Goal: Task Accomplishment & Management: Manage account settings

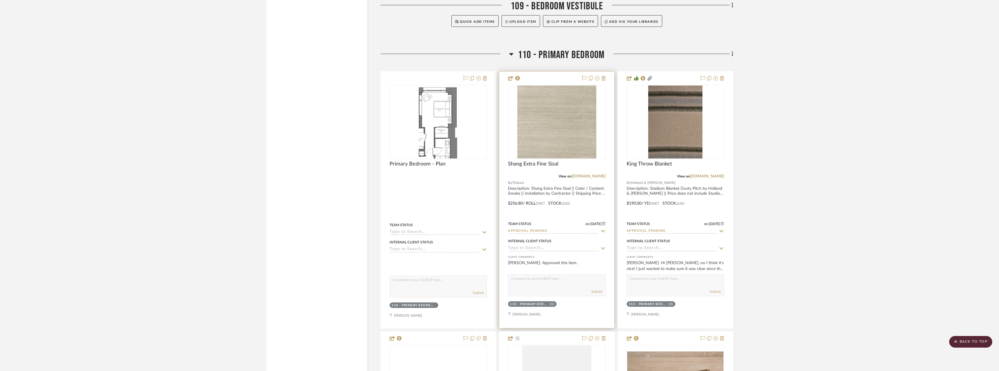
scroll to position [2567, 0]
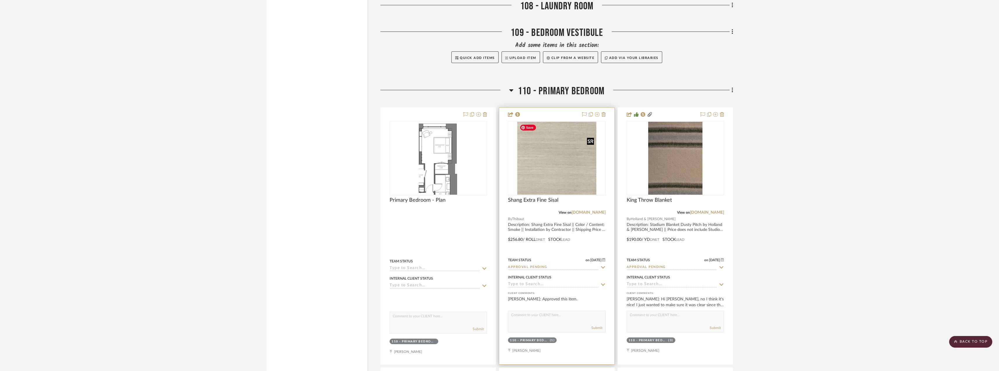
click at [544, 177] on img "0" at bounding box center [556, 158] width 79 height 73
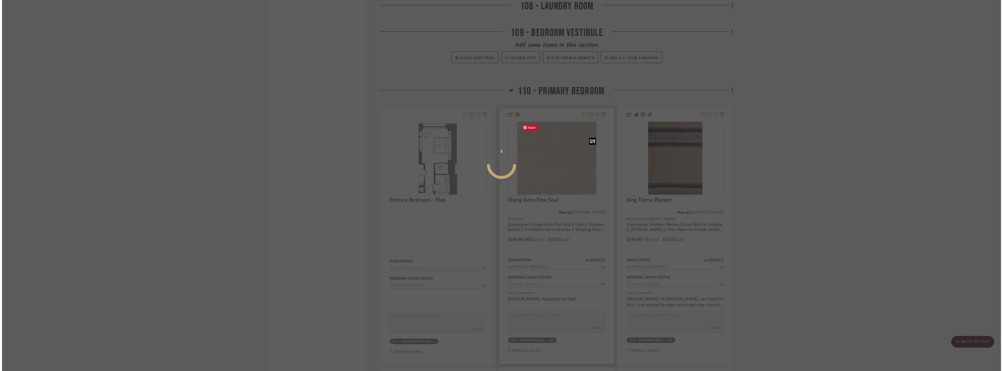
scroll to position [0, 0]
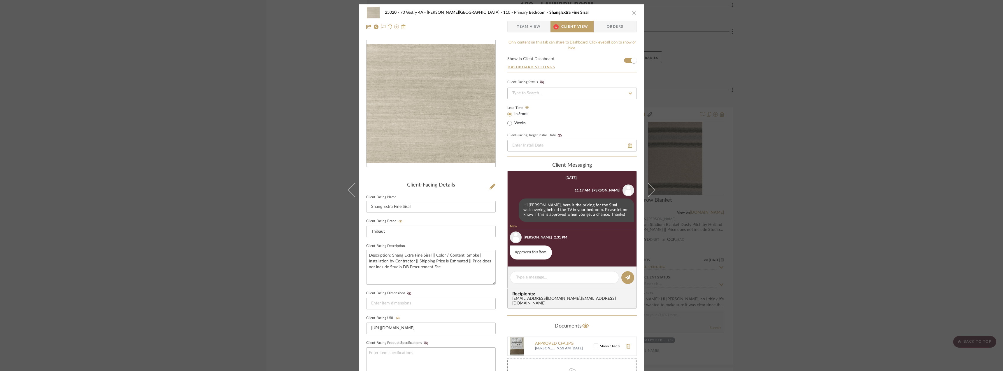
click at [522, 28] on span "Team View" at bounding box center [529, 27] width 24 height 12
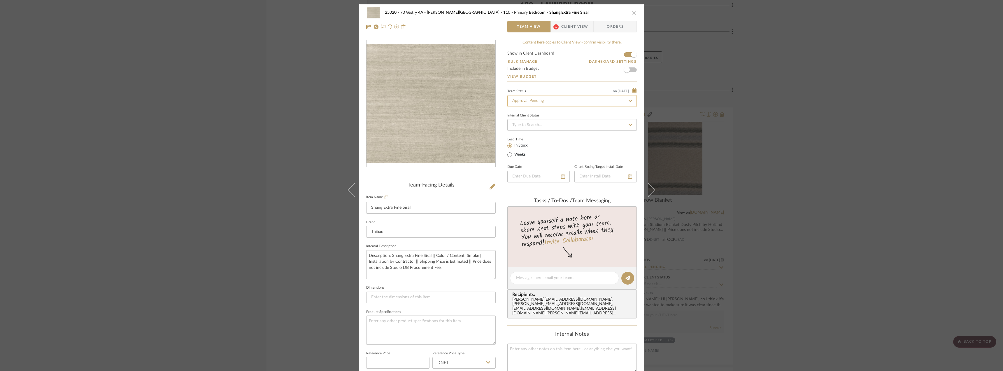
click at [527, 100] on input "Approval Pending" at bounding box center [573, 101] width 130 height 12
type input "need"
click at [543, 159] on span "Need to Order - Client Payment Received" at bounding box center [549, 161] width 74 height 4
type input "[DATE]"
type input "Need to Order - Client Payment Received"
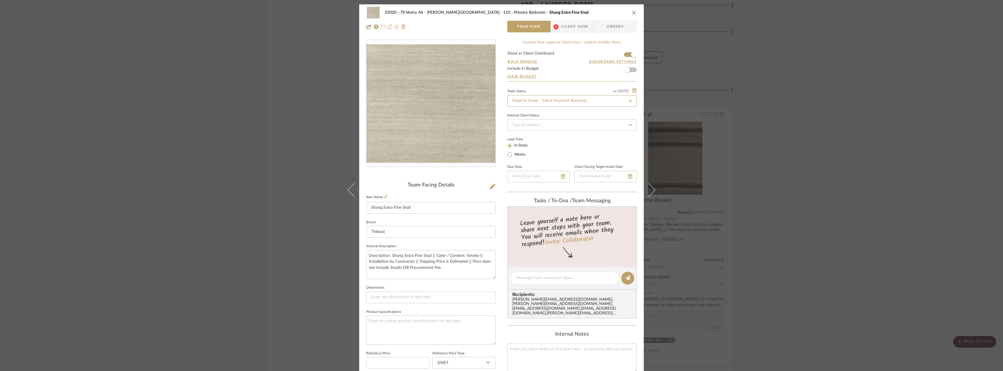
type input "[DATE]"
type input "Need to Order - Client Payment Received"
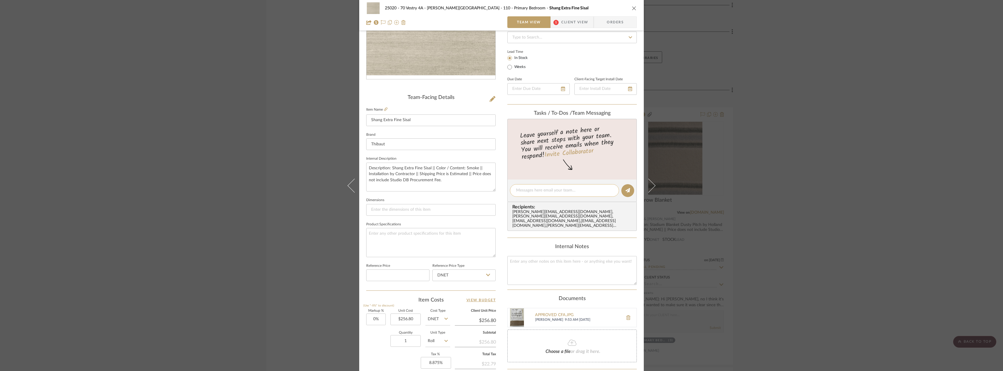
click at [532, 190] on textarea at bounding box center [564, 190] width 97 height 6
type textarea "Hi [PERSON_NAME], do you mind placing the order with [PERSON_NAME]?"
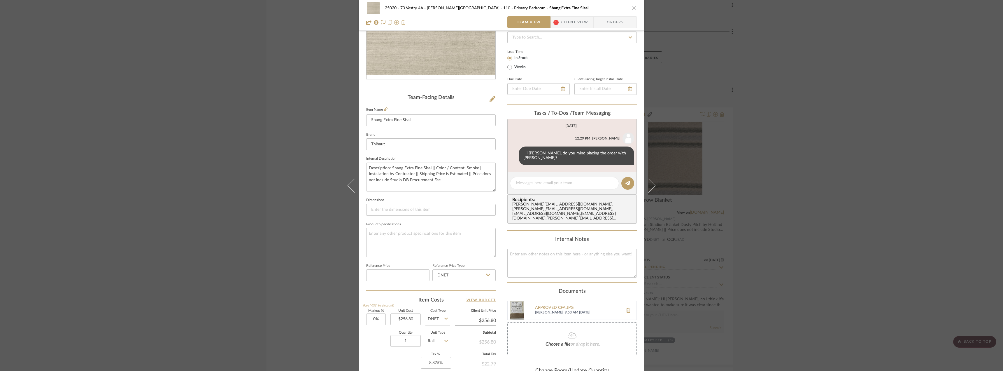
click at [748, 67] on div "25020 - 70 Vestry 4A - [PERSON_NAME] 110 - Primary Bedroom Shang Extra Fine Sis…" at bounding box center [501, 185] width 1003 height 371
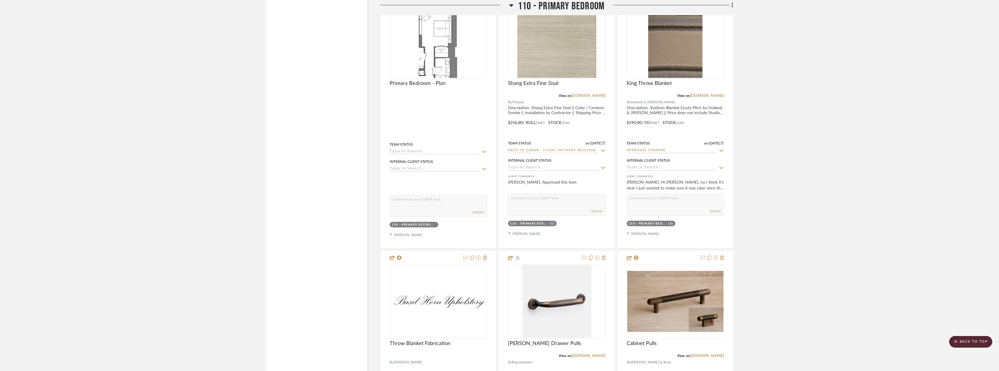
scroll to position [2654, 0]
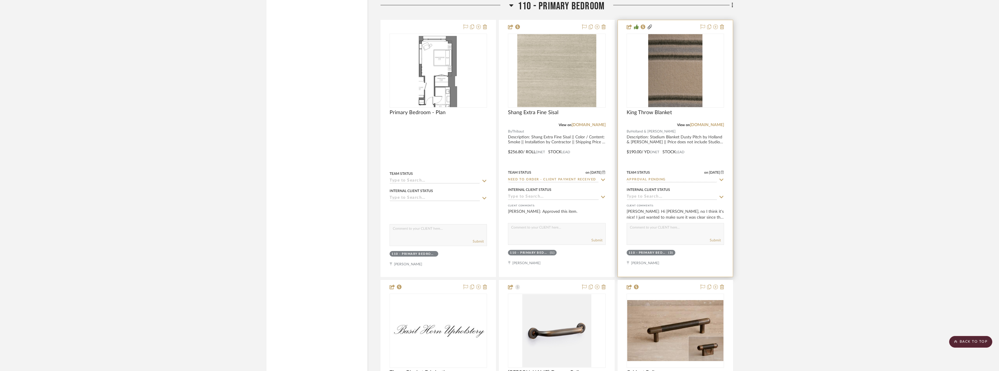
click at [658, 179] on input "Approval Pending" at bounding box center [672, 180] width 90 height 6
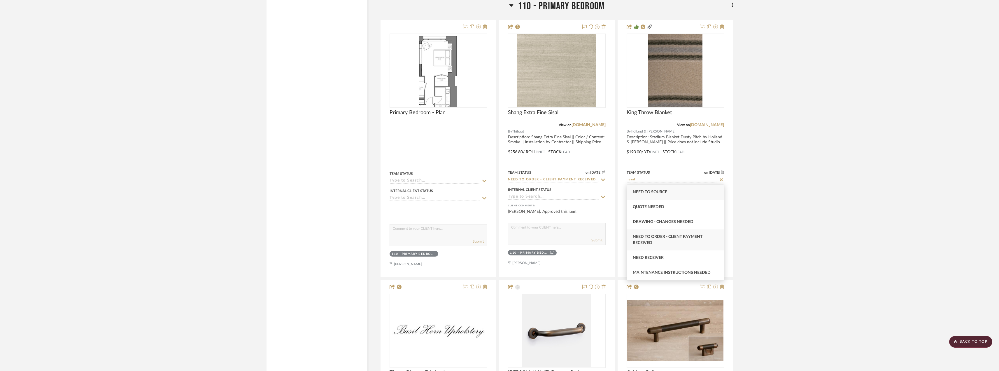
type input "need"
click at [665, 243] on div "Need to Order - Client Payment Received" at bounding box center [675, 239] width 97 height 21
type input "[DATE]"
type input "Need to Order - Client Payment Received"
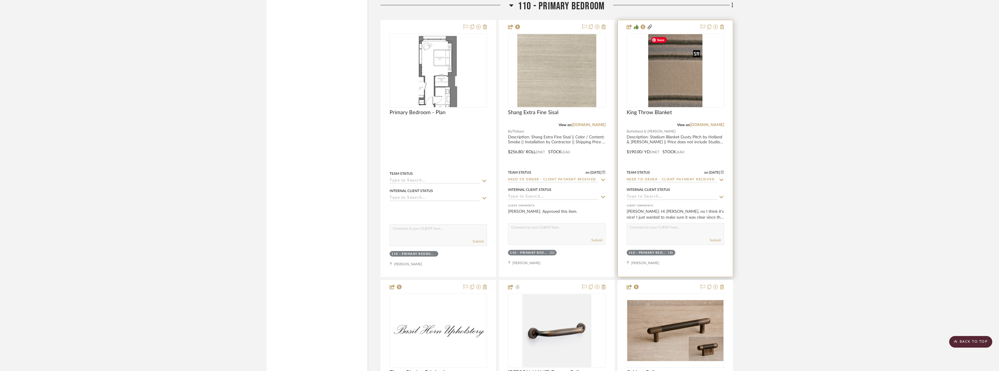
click at [681, 85] on img "0" at bounding box center [675, 70] width 54 height 73
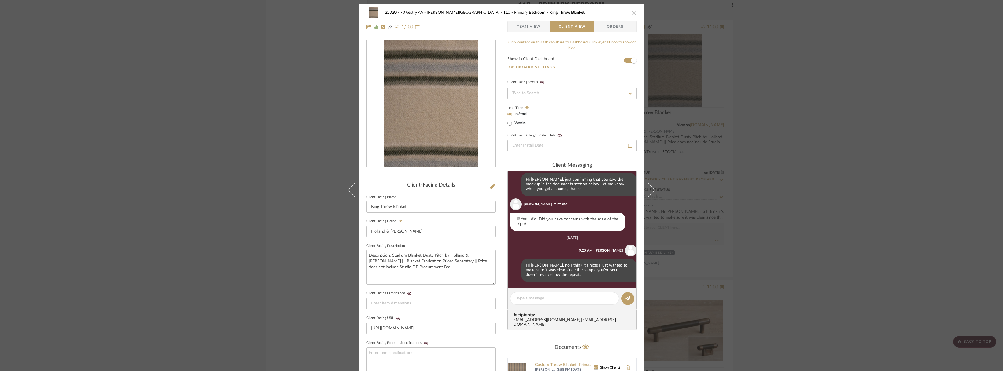
scroll to position [203, 0]
click at [533, 300] on textarea at bounding box center [564, 298] width 97 height 6
click at [522, 25] on span "Team View" at bounding box center [529, 27] width 24 height 12
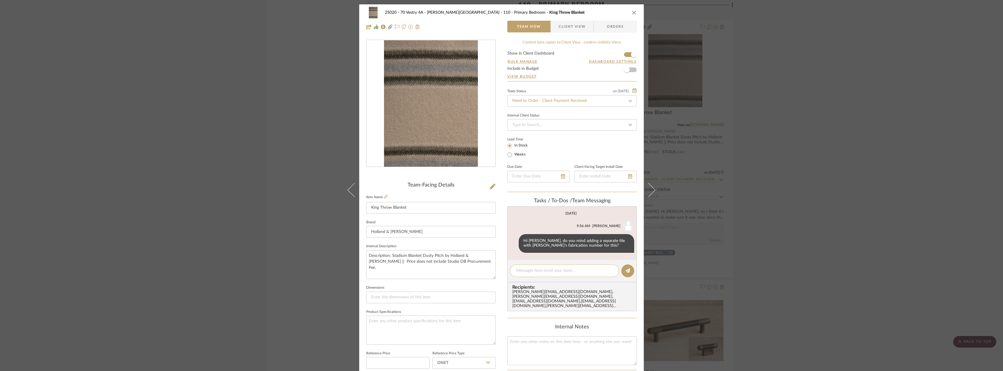
click at [532, 272] on textarea at bounding box center [564, 270] width 97 height 6
type textarea "Hi [PERSON_NAME], do you mind placing this order to be sent to [PERSON_NAME]?"
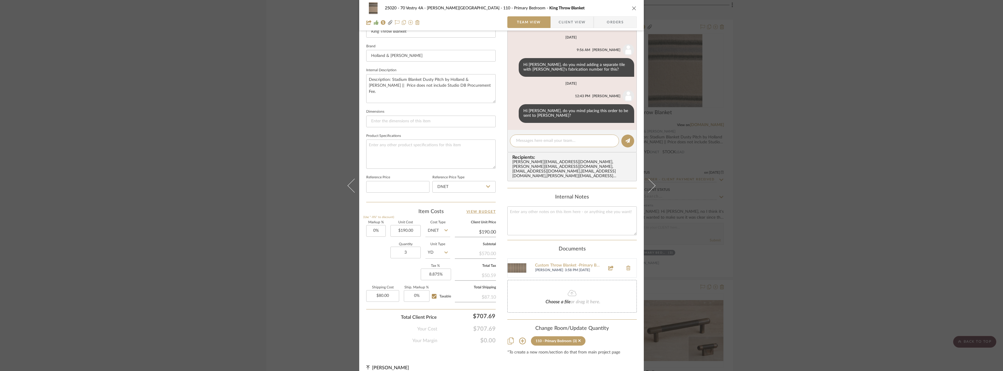
scroll to position [179, 0]
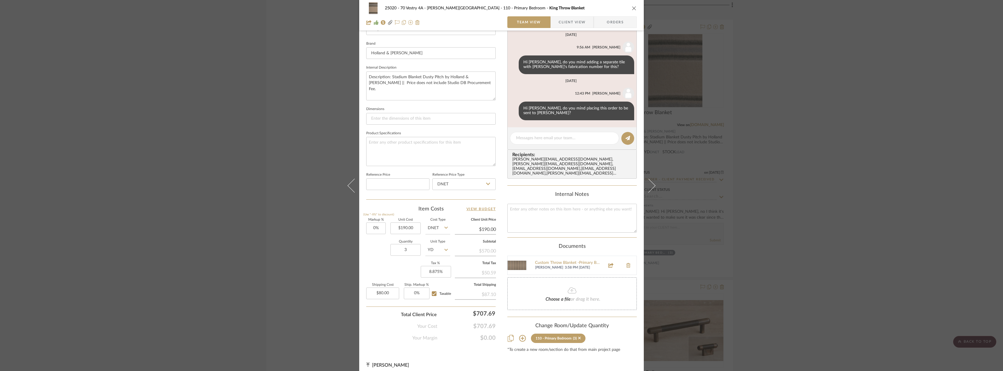
click at [807, 232] on div "25020 - 70 Vestry 4A - [PERSON_NAME] 110 - Primary Bedroom King Throw Blanket T…" at bounding box center [501, 185] width 1003 height 371
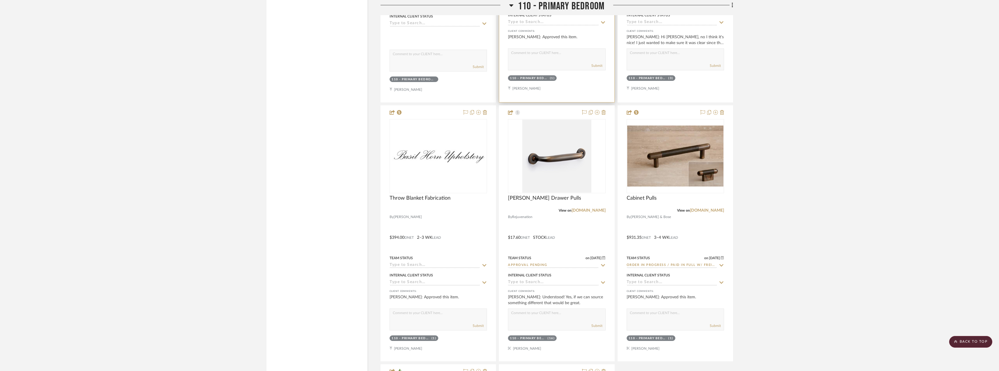
scroll to position [2829, 0]
click at [560, 156] on div at bounding box center [556, 155] width 97 height 74
click at [540, 169] on img "0" at bounding box center [556, 155] width 69 height 73
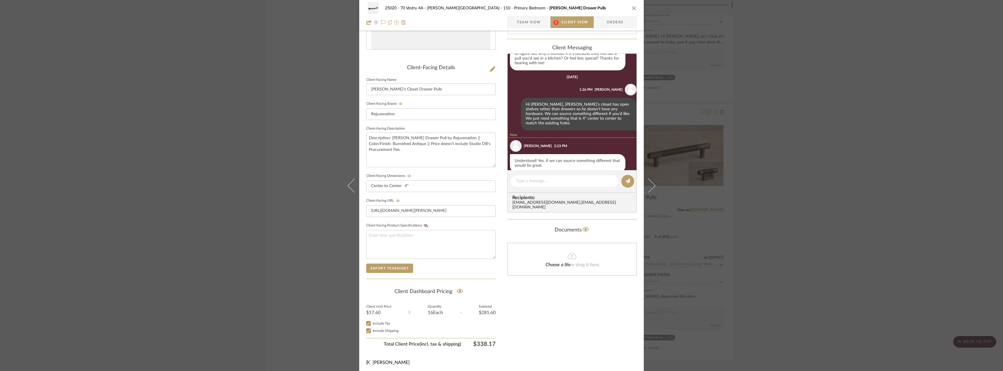
scroll to position [119, 0]
click at [420, 237] on textarea at bounding box center [431, 242] width 130 height 29
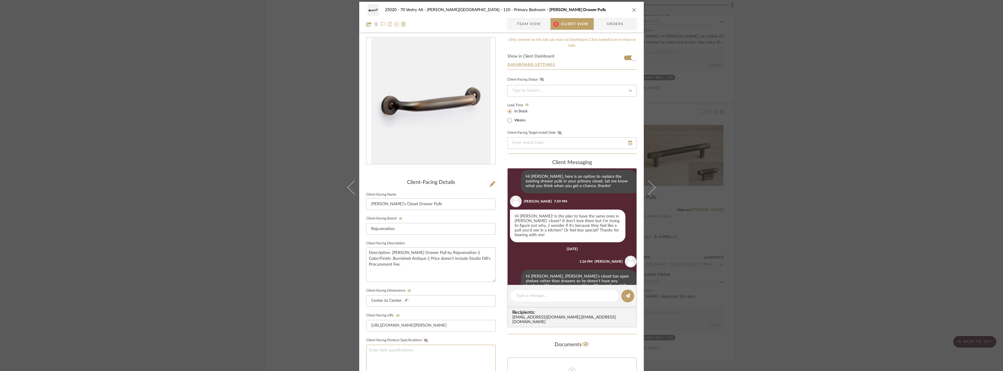
scroll to position [0, 0]
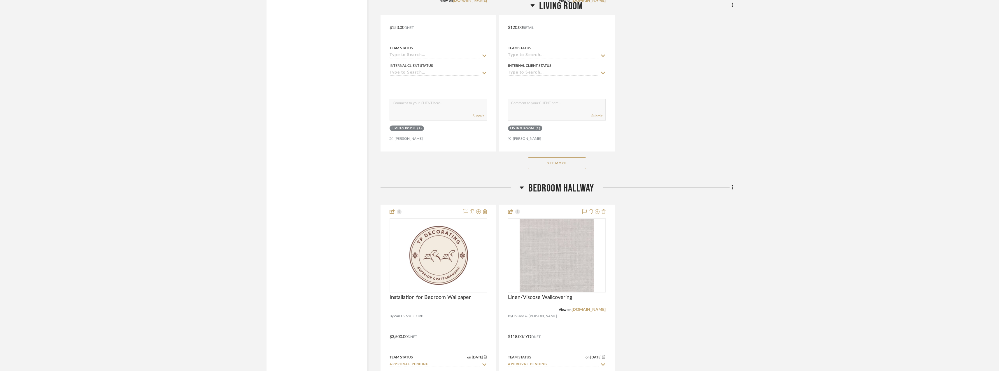
scroll to position [2440, 0]
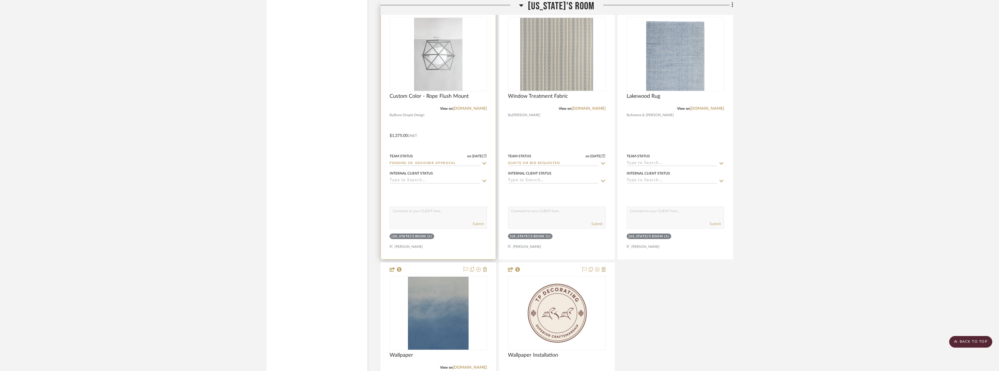
click at [0, 0] on div at bounding box center [0, 0] width 0 height 0
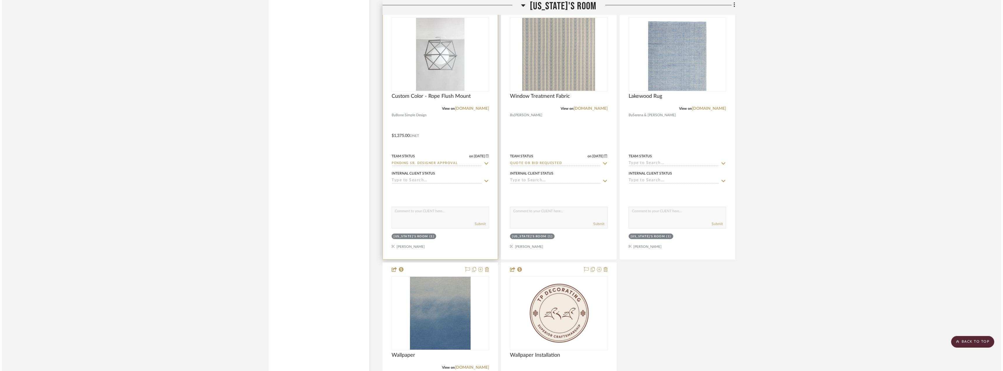
scroll to position [0, 0]
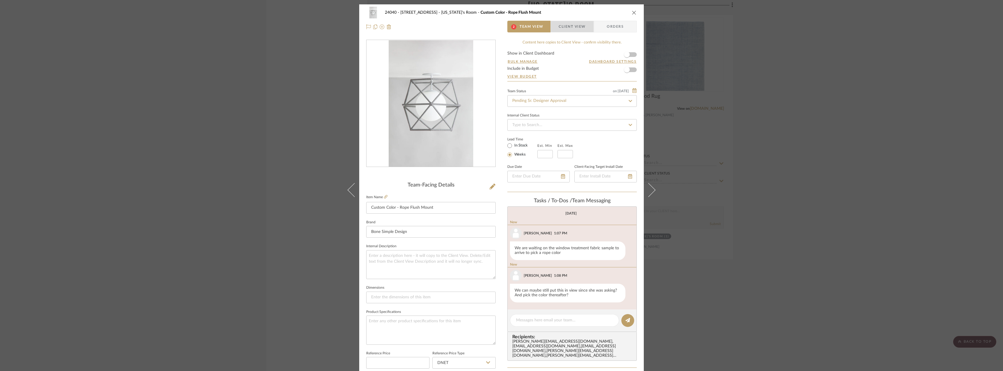
click at [560, 25] on span "Client View" at bounding box center [572, 27] width 27 height 12
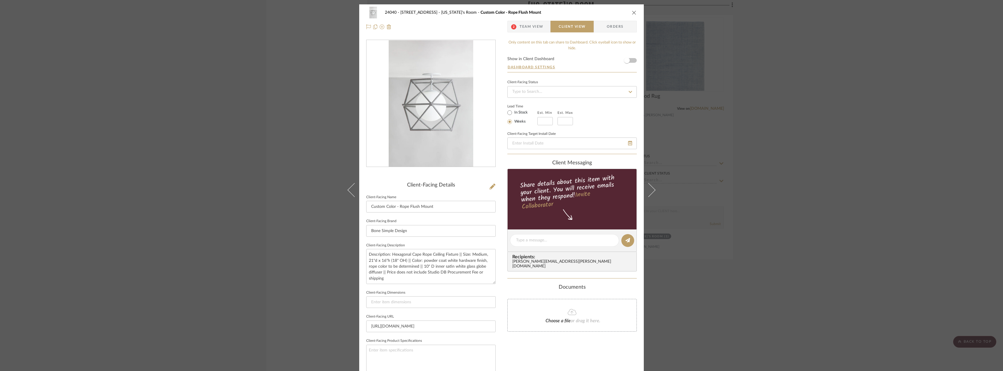
click at [540, 27] on span "Team View" at bounding box center [532, 27] width 24 height 12
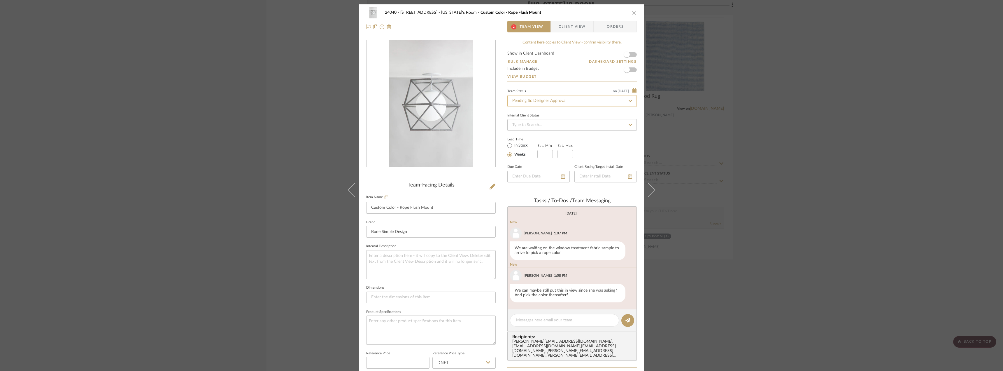
click at [550, 102] on input "Pending Sr. Designer Approval" at bounding box center [573, 101] width 130 height 12
click at [626, 54] on span "button" at bounding box center [627, 55] width 6 height 6
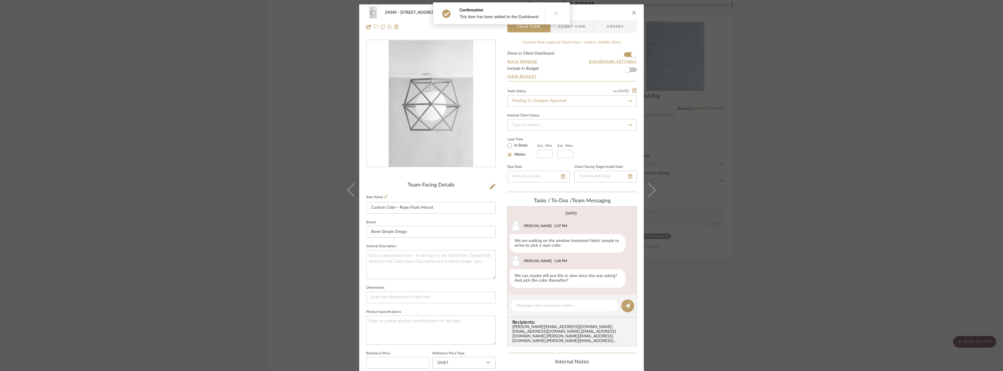
click at [552, 12] on button at bounding box center [556, 14] width 22 height 22
click at [560, 29] on span "Client View" at bounding box center [572, 27] width 27 height 12
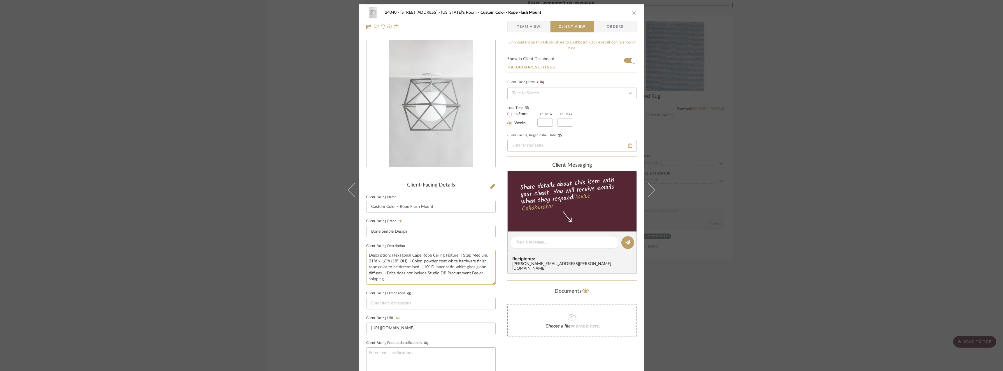
click at [437, 277] on textarea "Description: Hexagonal Cape Rope Ceiling Fixture || Size: Medium, 21"d x 16"h (…" at bounding box center [431, 267] width 130 height 35
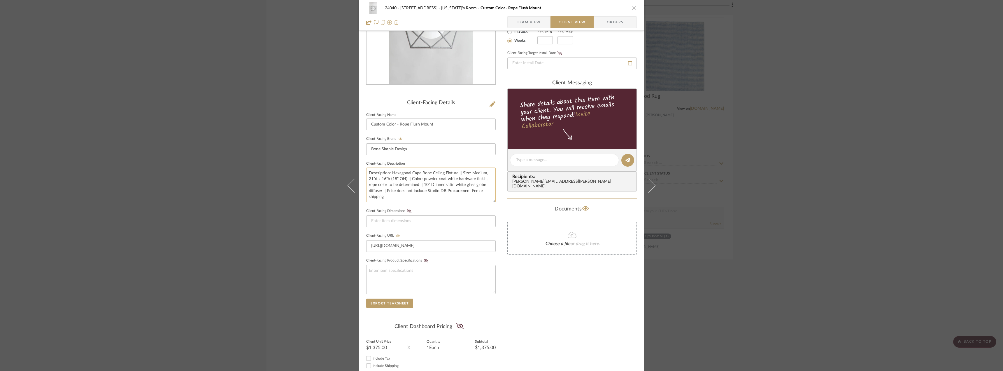
scroll to position [117, 0]
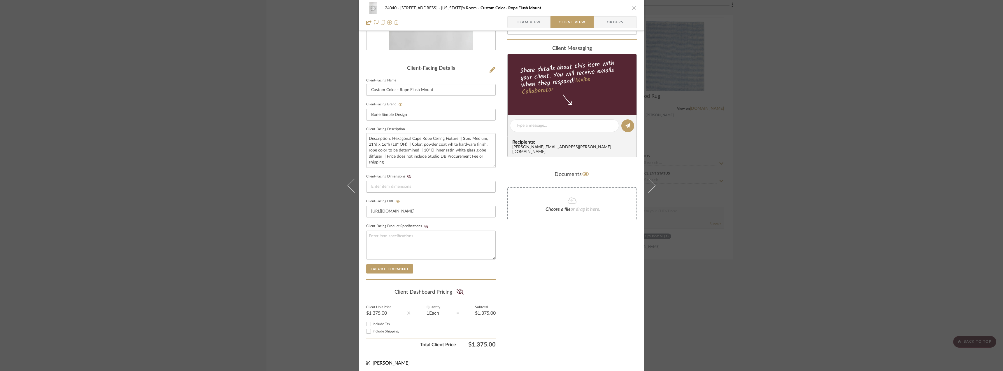
click at [381, 324] on span "Include Tax" at bounding box center [382, 324] width 18 height 4
click at [372, 324] on input "Include Tax" at bounding box center [368, 323] width 7 height 7
checkbox input "true"
click at [383, 332] on span "Include Shipping" at bounding box center [386, 331] width 26 height 4
click at [372, 332] on input "Include Shipping" at bounding box center [368, 331] width 7 height 7
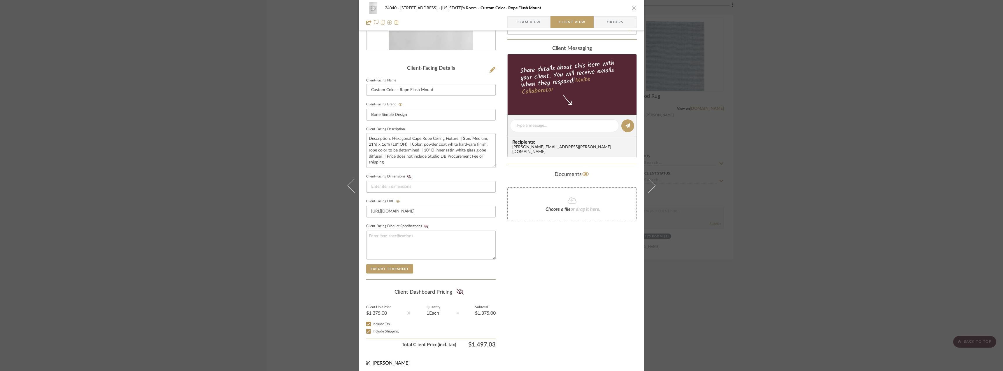
checkbox input "false"
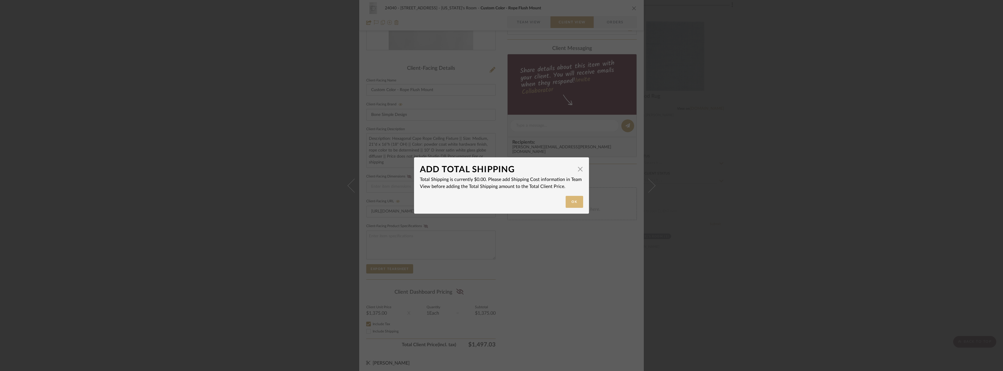
click at [569, 205] on button "Ok" at bounding box center [575, 202] width 18 height 12
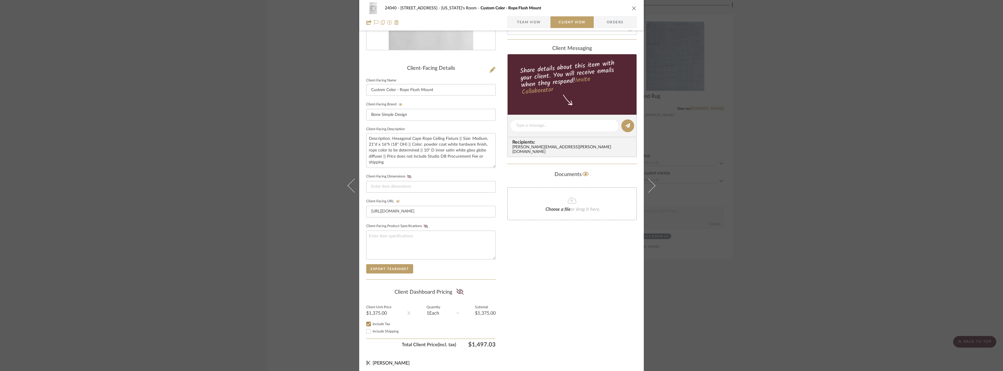
click at [452, 295] on summary-project-share-button at bounding box center [459, 291] width 15 height 13
click at [458, 293] on icon at bounding box center [459, 291] width 7 height 6
click at [561, 287] on div "Only content on this tab can share to Dashboard. Click eyeball icon to show or …" at bounding box center [573, 136] width 130 height 427
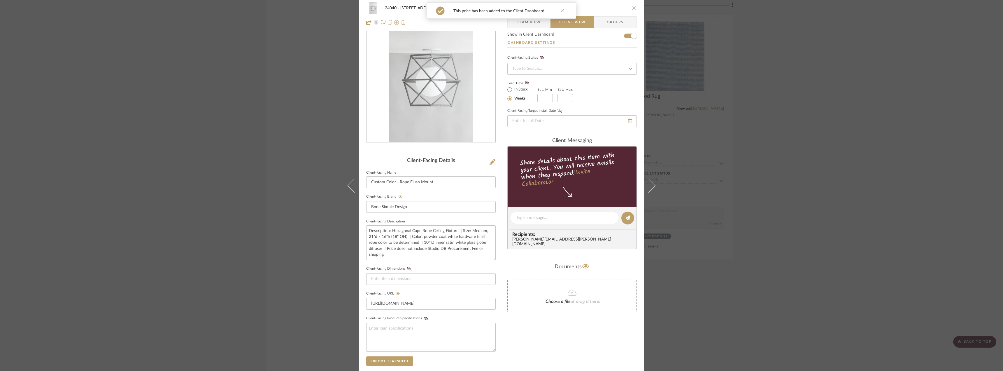
scroll to position [0, 0]
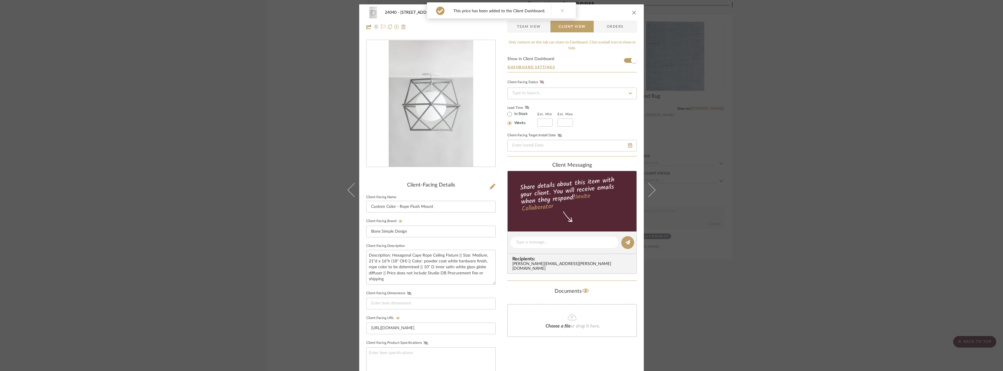
click at [561, 11] on icon at bounding box center [563, 10] width 4 height 4
click at [534, 20] on div "24040 - 171 Columbia Heights Georgia's Room Custom Color - Rope Flush Mount Tea…" at bounding box center [501, 19] width 285 height 31
click at [533, 21] on div "24040 - 171 Columbia Heights Georgia's Room Custom Color - Rope Flush Mount Tea…" at bounding box center [501, 19] width 285 height 31
click at [532, 28] on span "Team View" at bounding box center [529, 27] width 24 height 12
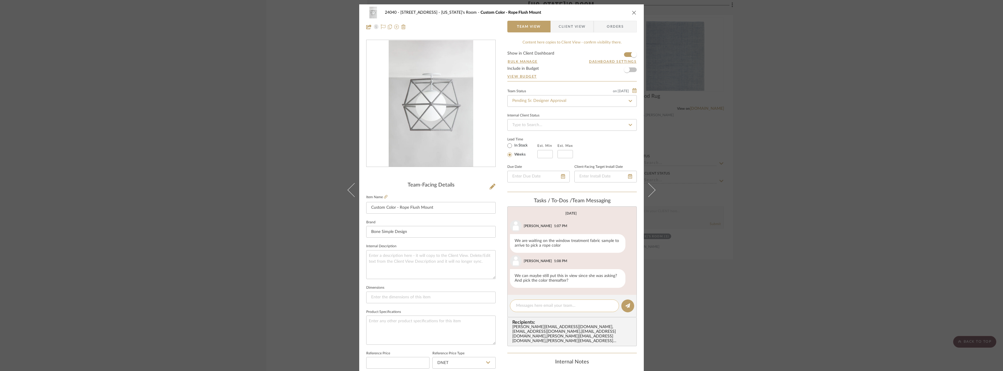
click at [529, 300] on div at bounding box center [564, 305] width 109 height 13
click at [529, 303] on textarea at bounding box center [564, 305] width 97 height 6
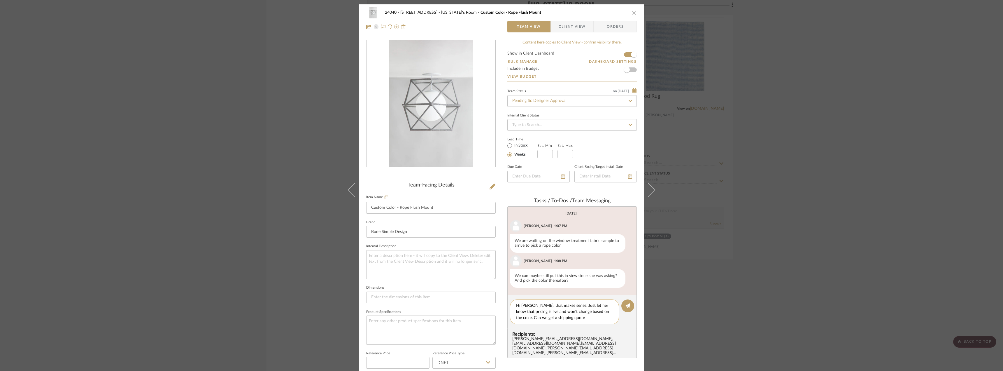
type textarea "Hi Kate, that makes sense. Just let her know that pricing is live and won't cha…"
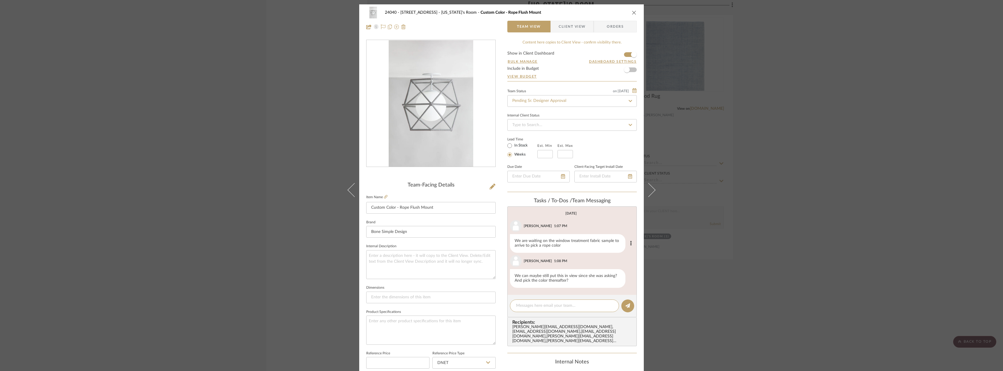
scroll to position [11, 0]
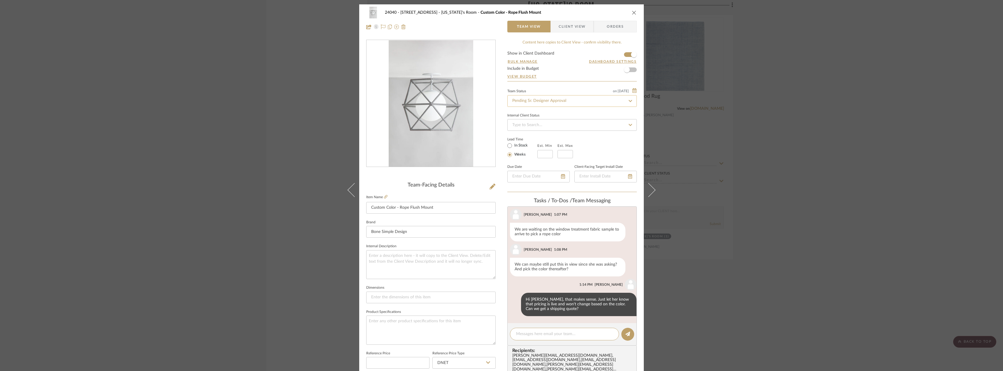
click at [570, 105] on input "Pending Sr. Designer Approval" at bounding box center [573, 101] width 130 height 12
click at [535, 128] on div "Approval Pending" at bounding box center [570, 131] width 129 height 15
type input "Approval Pending"
click at [575, 28] on span "Client View" at bounding box center [572, 27] width 27 height 12
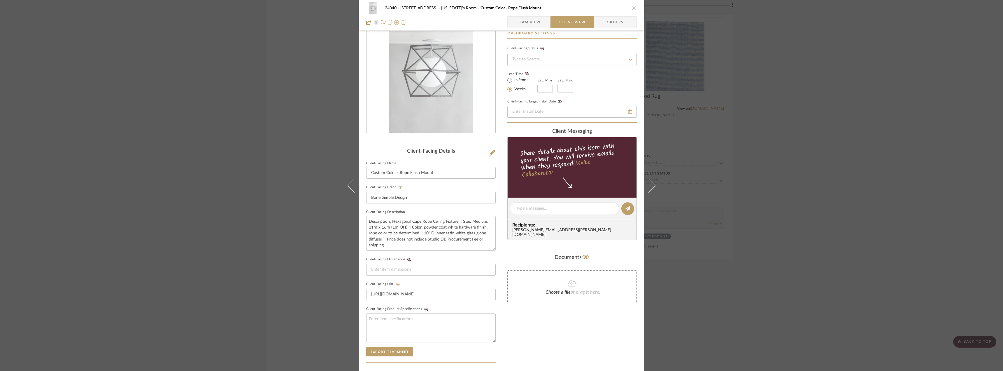
scroll to position [32, 0]
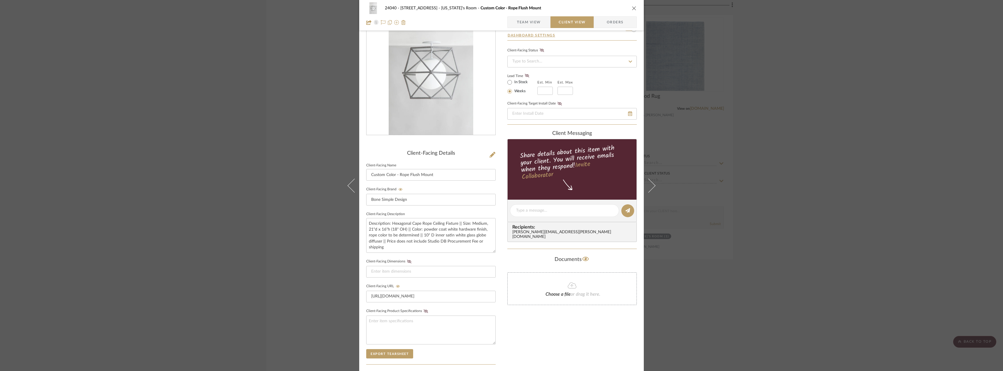
click at [750, 178] on div "24040 - 171 Columbia Heights Georgia's Room Custom Color - Rope Flush Mount Tea…" at bounding box center [501, 185] width 1003 height 371
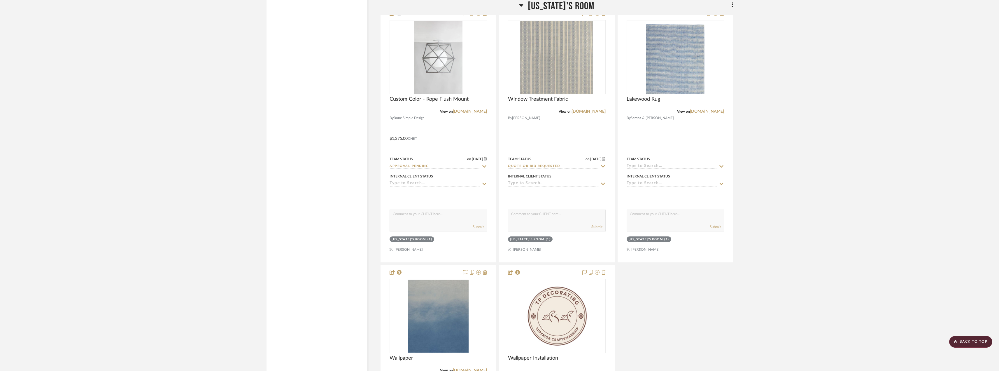
scroll to position [2353, 0]
